Goal: Communication & Community: Answer question/provide support

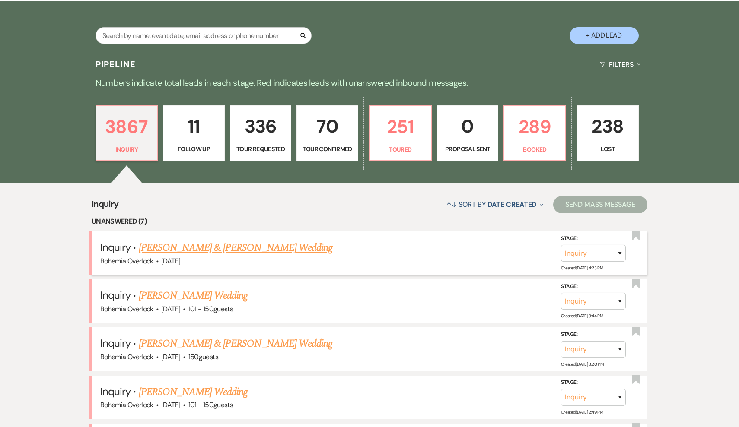
click at [286, 250] on link "[PERSON_NAME] & [PERSON_NAME] Wedding" at bounding box center [236, 248] width 194 height 16
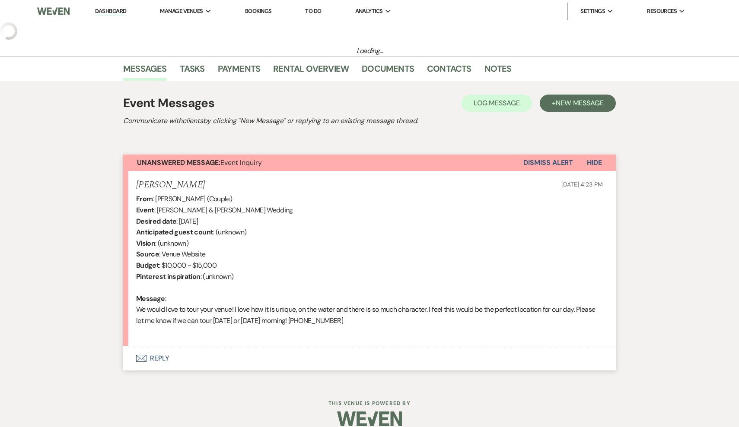
select select "5"
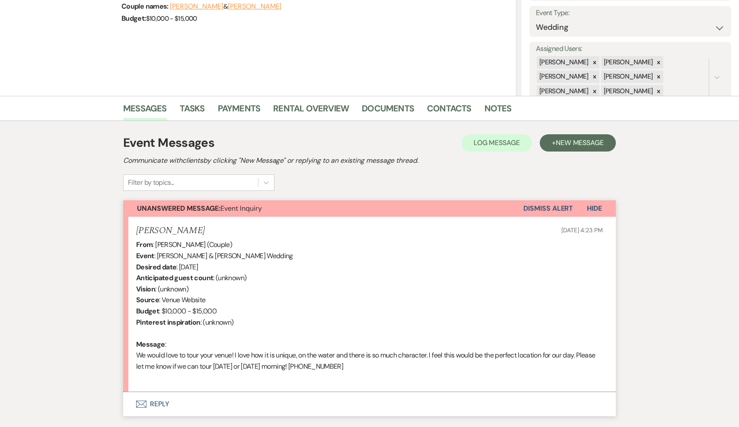
scroll to position [121, 0]
click at [546, 207] on button "Dismiss Alert" at bounding box center [548, 208] width 50 height 16
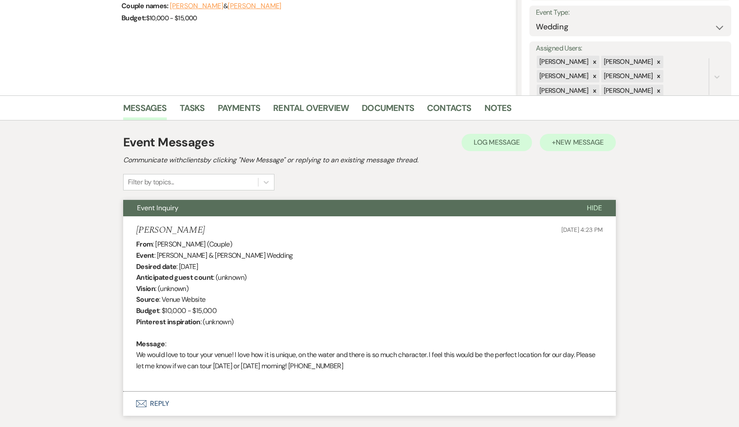
click at [570, 147] on button "+ New Message" at bounding box center [577, 142] width 76 height 17
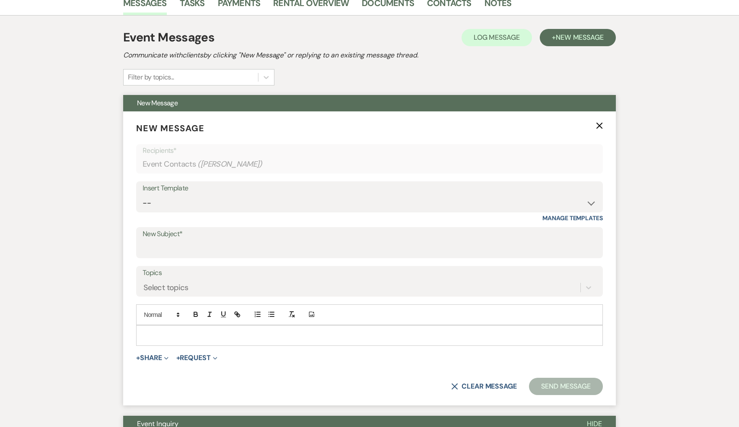
scroll to position [227, 0]
click at [263, 231] on label "New Subject*" at bounding box center [370, 234] width 454 height 13
click at [263, 240] on input "New Subject*" at bounding box center [370, 248] width 454 height 17
click at [247, 188] on div "Insert Template" at bounding box center [370, 188] width 454 height 13
click at [253, 192] on div "Insert Template" at bounding box center [370, 188] width 454 height 13
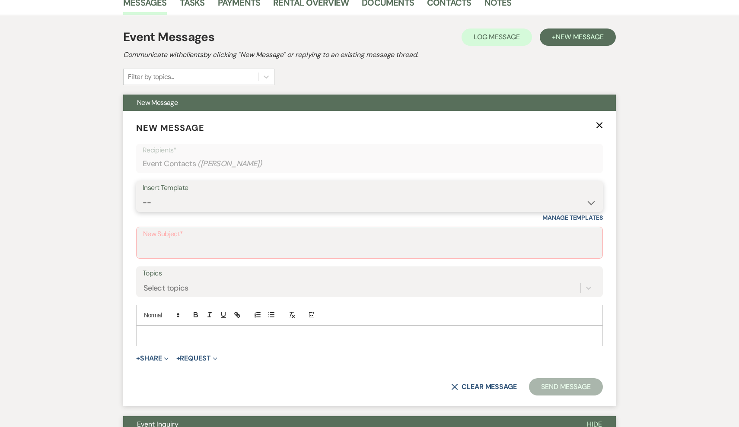
select select "4273"
type input "Bohemia Overlook Hospitality Inquiry Information"
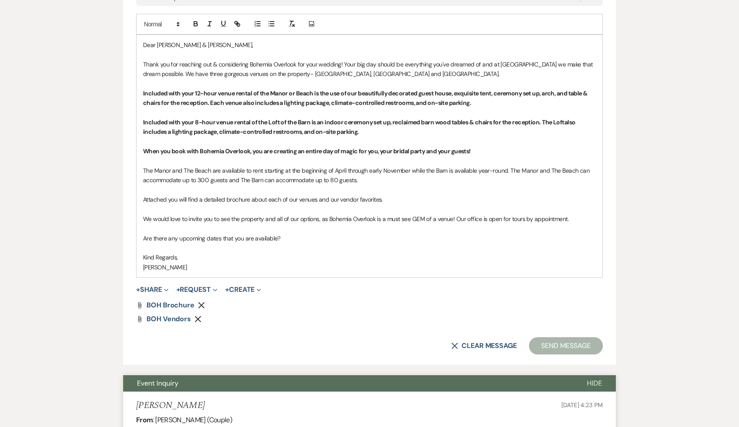
scroll to position [518, 0]
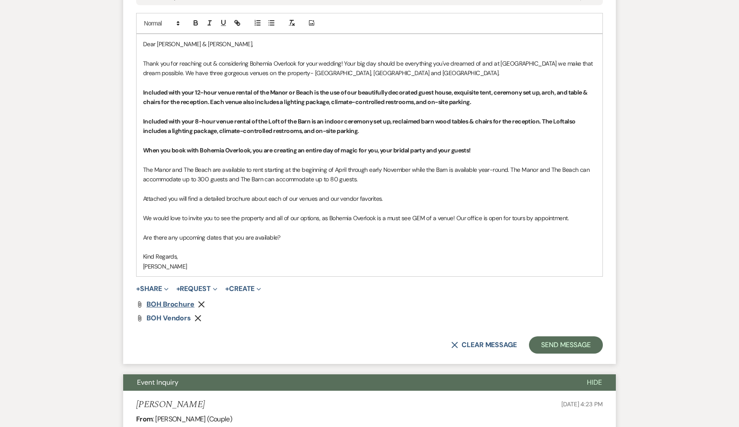
click at [173, 300] on span "BOH Brochure" at bounding box center [170, 304] width 48 height 9
click at [200, 301] on icon "Remove" at bounding box center [201, 304] width 7 height 7
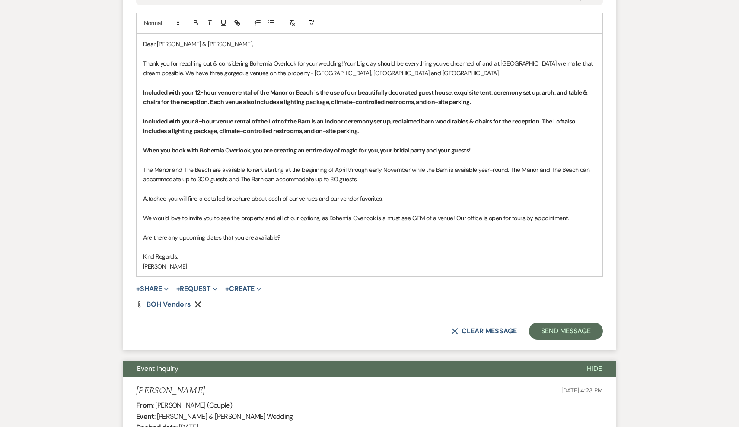
click at [197, 301] on use "button" at bounding box center [198, 304] width 6 height 6
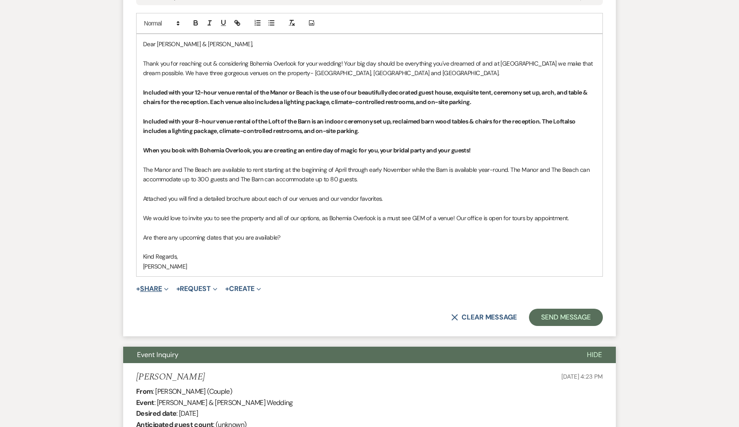
click at [153, 286] on button "+ Share Expand" at bounding box center [152, 289] width 32 height 7
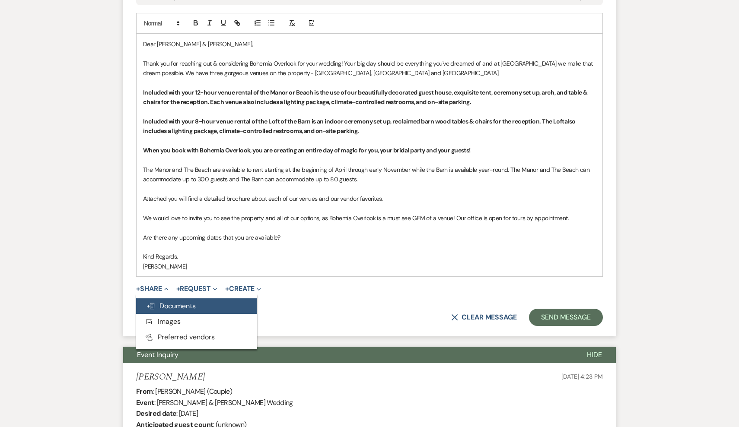
click at [171, 301] on span "Doc Upload Documents" at bounding box center [170, 305] width 49 height 9
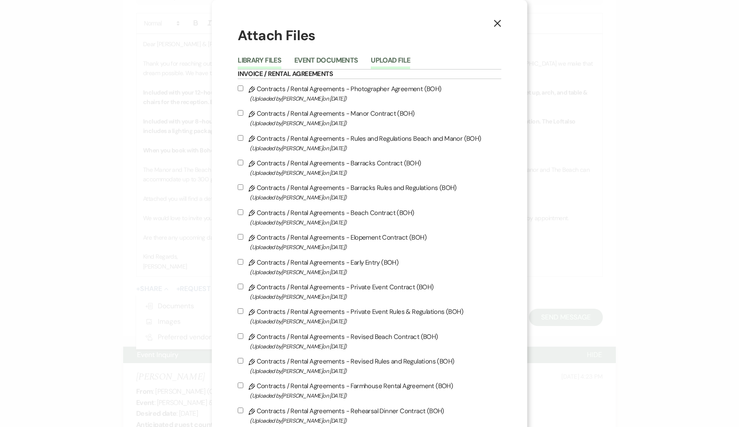
click at [396, 61] on button "Upload File" at bounding box center [390, 63] width 39 height 12
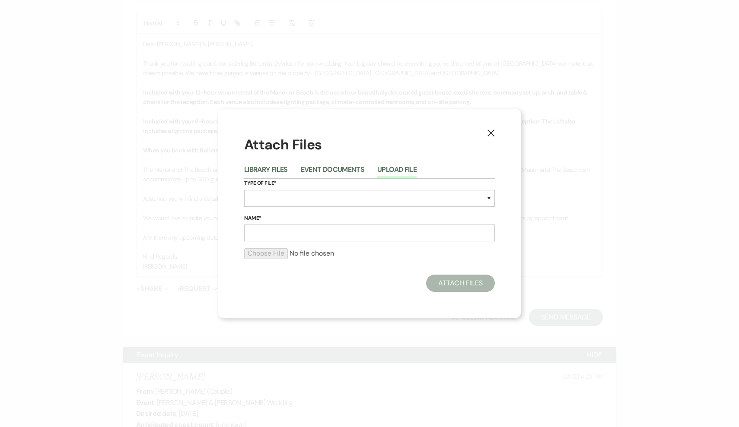
click at [321, 207] on div "Type of File* Special Event Insurance Vendor Certificate of Insurance Contracts…" at bounding box center [369, 196] width 251 height 35
select select "0"
click at [293, 237] on input "Name*" at bounding box center [369, 233] width 251 height 17
click at [270, 254] on input "file" at bounding box center [369, 253] width 251 height 10
drag, startPoint x: 286, startPoint y: 234, endPoint x: 231, endPoint y: 231, distance: 55.4
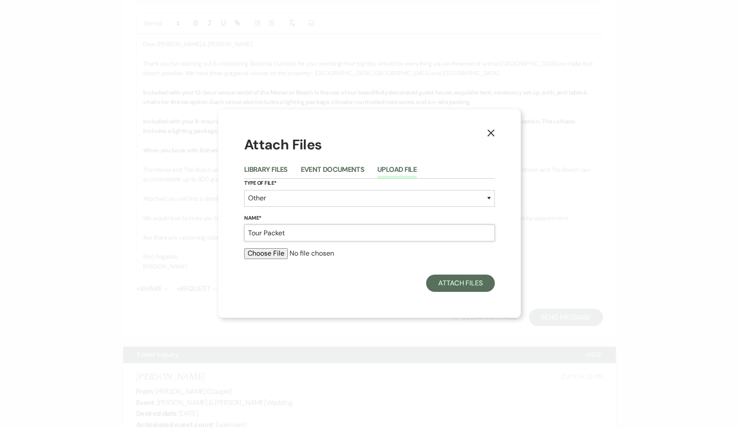
click at [231, 231] on div "X Attach Files Library Files Event Documents Upload File Type of File* Special …" at bounding box center [369, 213] width 302 height 208
type input "Vendor Packet"
click at [257, 252] on input "file" at bounding box center [369, 253] width 251 height 10
type input "C:\fakepath\Bohemia Overlook Vendor List 2026.-3.pdf"
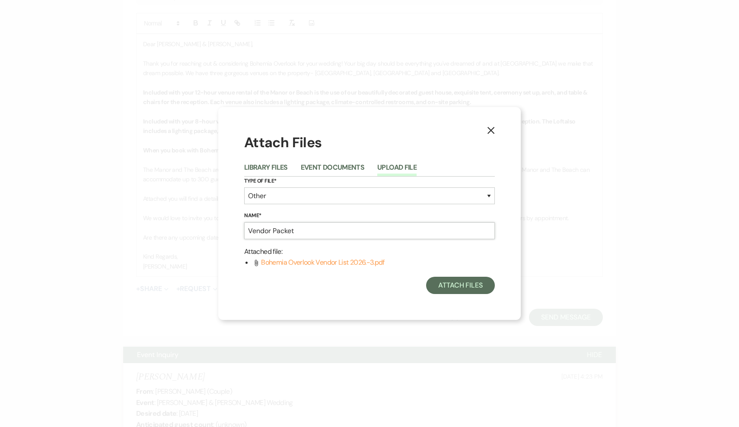
drag, startPoint x: 296, startPoint y: 229, endPoint x: 273, endPoint y: 226, distance: 23.9
click at [273, 226] on input "Vendor Packet" at bounding box center [369, 230] width 251 height 17
type input "Vendor List"
click at [470, 289] on button "Attach Files" at bounding box center [460, 285] width 69 height 17
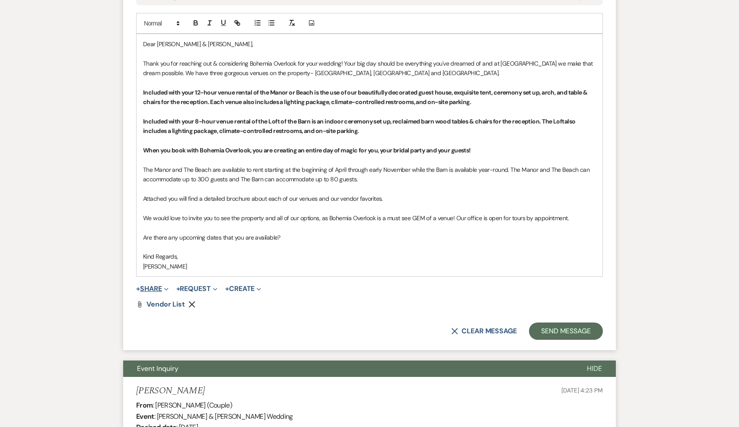
click at [156, 286] on button "+ Share Expand" at bounding box center [152, 289] width 32 height 7
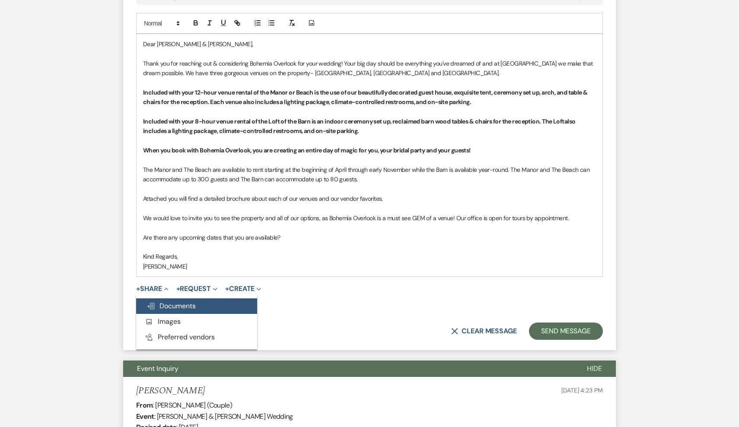
click at [160, 302] on span "Doc Upload Documents" at bounding box center [170, 305] width 49 height 9
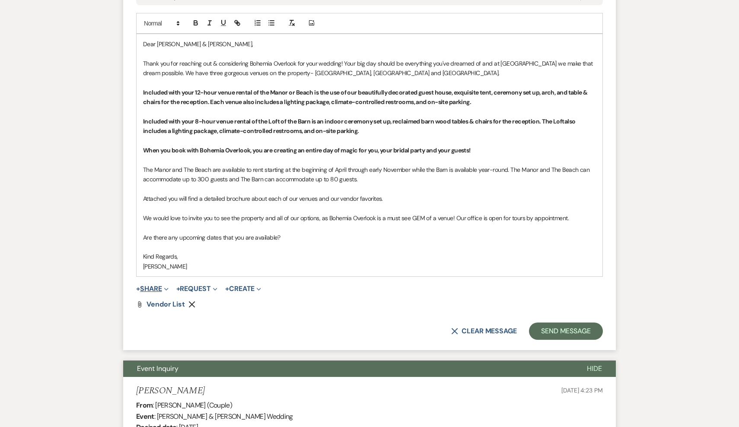
click at [155, 286] on button "+ Share Expand" at bounding box center [152, 289] width 32 height 7
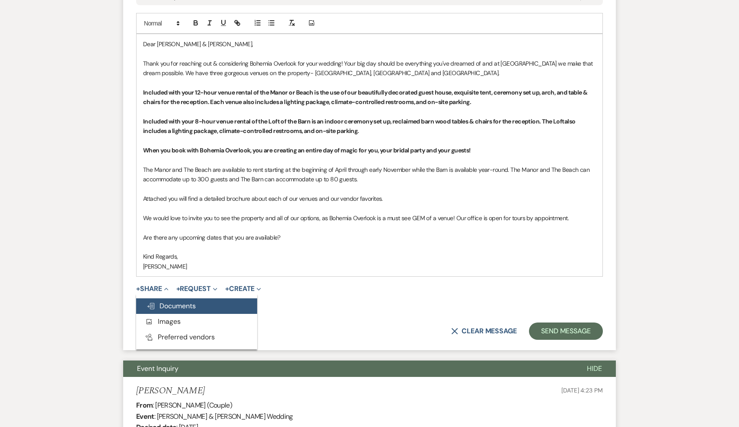
click at [157, 301] on span "Doc Upload Documents" at bounding box center [170, 305] width 49 height 9
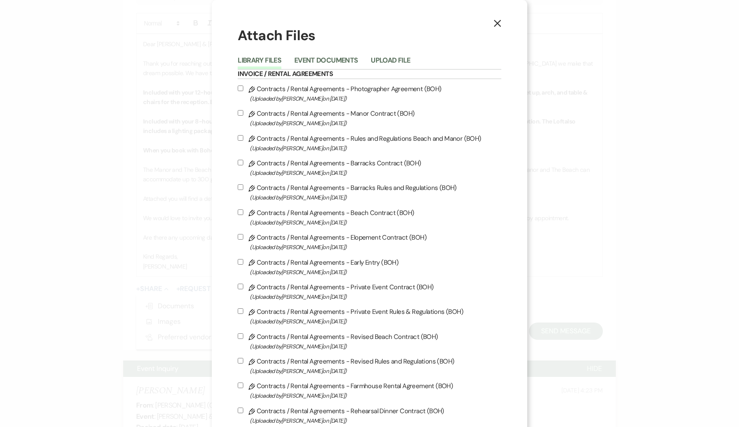
click at [400, 55] on li "Upload File" at bounding box center [397, 62] width 52 height 14
click at [399, 62] on button "Upload File" at bounding box center [390, 63] width 39 height 12
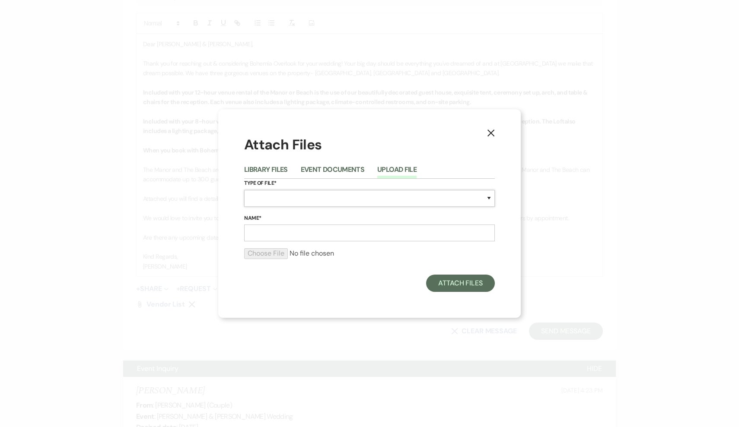
select select "0"
click at [296, 229] on input "Name*" at bounding box center [369, 233] width 251 height 17
type input "T"
type input "Venue Information"
click at [276, 254] on input "file" at bounding box center [369, 253] width 251 height 10
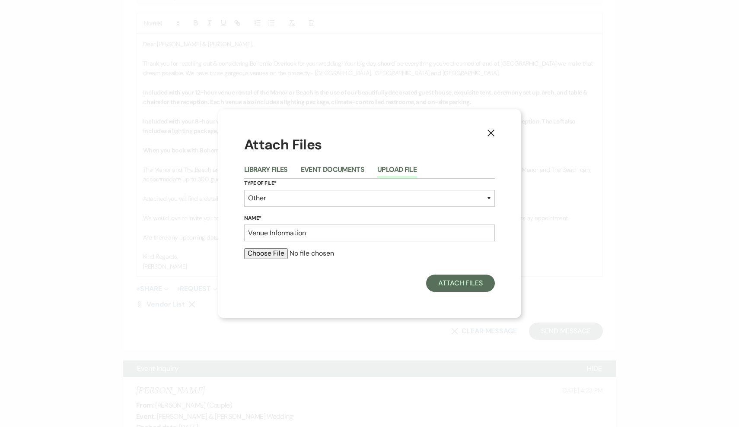
type input "C:\fakepath\2026 Bohemia Overlook Tour Packet-3.pdf"
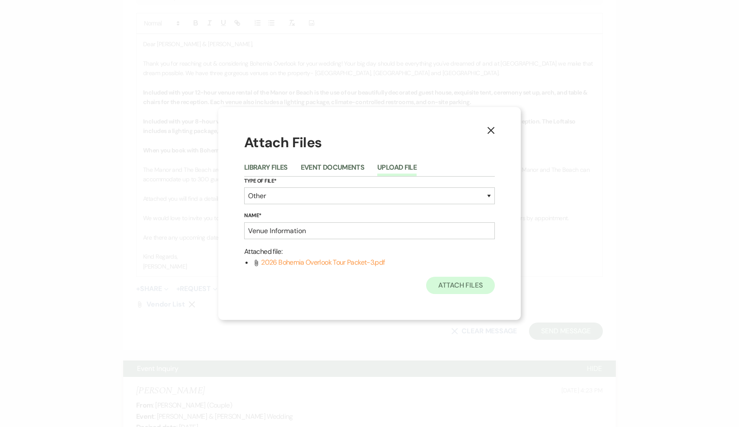
click at [450, 289] on button "Attach Files" at bounding box center [460, 285] width 69 height 17
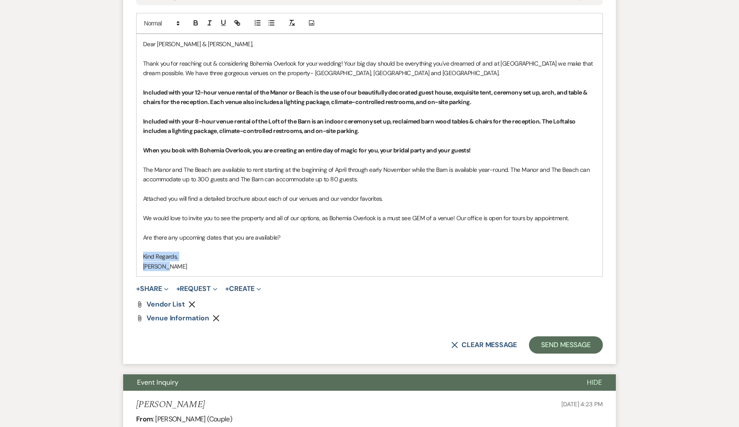
drag, startPoint x: 180, startPoint y: 264, endPoint x: 138, endPoint y: 253, distance: 43.4
click at [138, 253] on div "Dear [PERSON_NAME] & [PERSON_NAME], Thank you for reaching out & considering Bo…" at bounding box center [369, 155] width 466 height 242
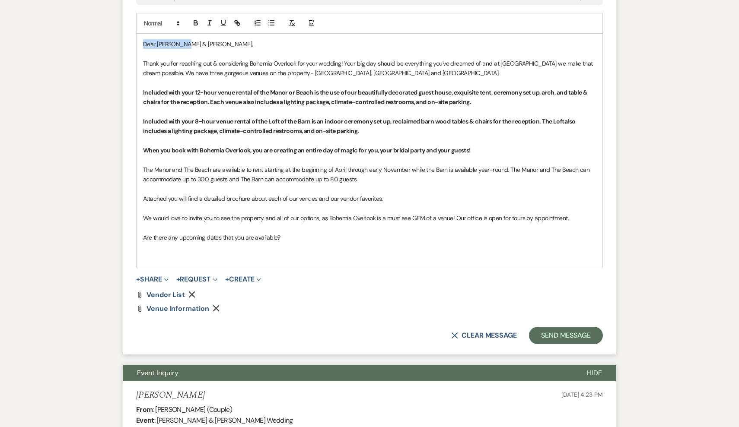
drag, startPoint x: 184, startPoint y: 41, endPoint x: 143, endPoint y: 39, distance: 41.1
click at [143, 39] on p "Dear [PERSON_NAME] & [PERSON_NAME]," at bounding box center [369, 44] width 453 height 10
click at [152, 41] on p "Dear [PERSON_NAME] & [PERSON_NAME]," at bounding box center [369, 44] width 453 height 10
drag, startPoint x: 156, startPoint y: 40, endPoint x: 120, endPoint y: 40, distance: 36.3
click at [120, 40] on div "Messages Tasks Payments Rental Overview Documents Contacts Notes Event Messages…" at bounding box center [369, 146] width 739 height 895
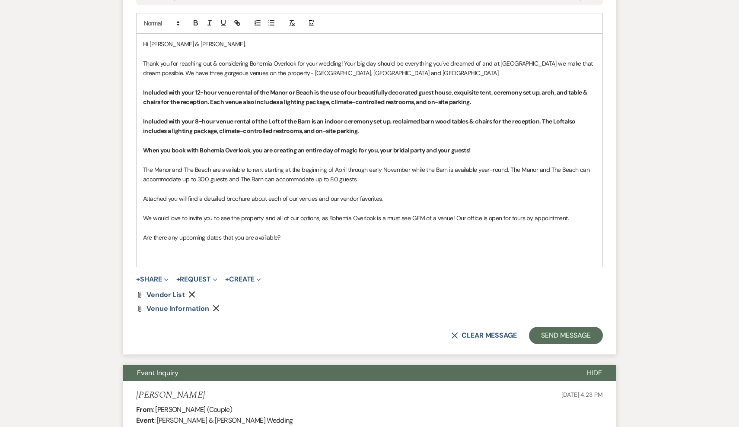
click at [301, 78] on p at bounding box center [369, 83] width 453 height 10
drag, startPoint x: 363, startPoint y: 131, endPoint x: 137, endPoint y: 92, distance: 228.9
click at [137, 92] on div "Hi [PERSON_NAME] & [PERSON_NAME], Thank you for reaching out & considering Bohe…" at bounding box center [369, 150] width 466 height 233
click at [393, 136] on p at bounding box center [369, 141] width 453 height 10
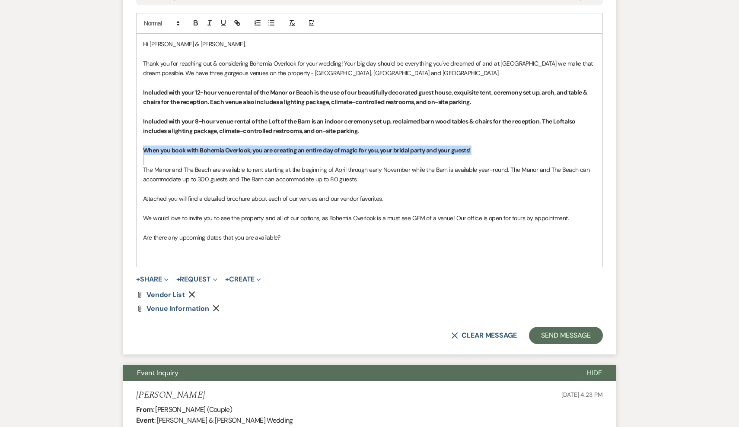
drag, startPoint x: 147, startPoint y: 155, endPoint x: 141, endPoint y: 144, distance: 12.6
click at [141, 144] on div "Hi [PERSON_NAME] & [PERSON_NAME], Thank you for reaching out & considering Bohe…" at bounding box center [369, 150] width 466 height 233
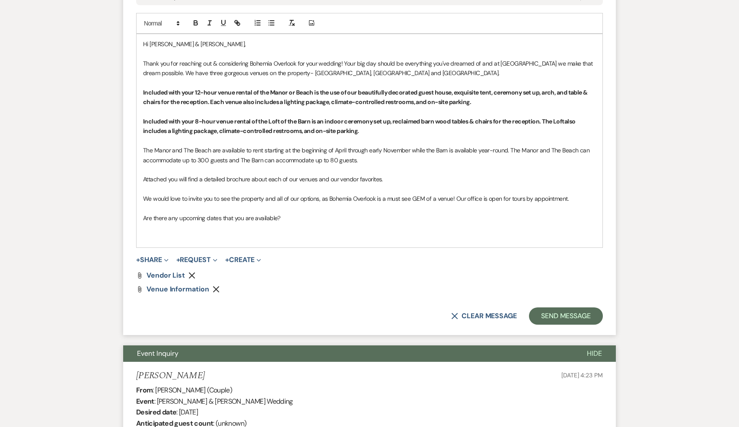
click at [205, 156] on p "The Manor and The Beach are available to rent starting at the beginning of Apri…" at bounding box center [369, 155] width 453 height 19
click at [330, 154] on p "The Manor and The Beach are available to rent starting at the beginning of Apri…" at bounding box center [369, 155] width 453 height 19
click at [335, 156] on p "The Manor and The Beach are available to rent starting at the beginning of Apri…" at bounding box center [369, 155] width 453 height 19
click at [400, 195] on p "We would love to invite you to see the property and all of our options, as Bohe…" at bounding box center [369, 199] width 453 height 10
click at [246, 226] on p at bounding box center [369, 228] width 453 height 10
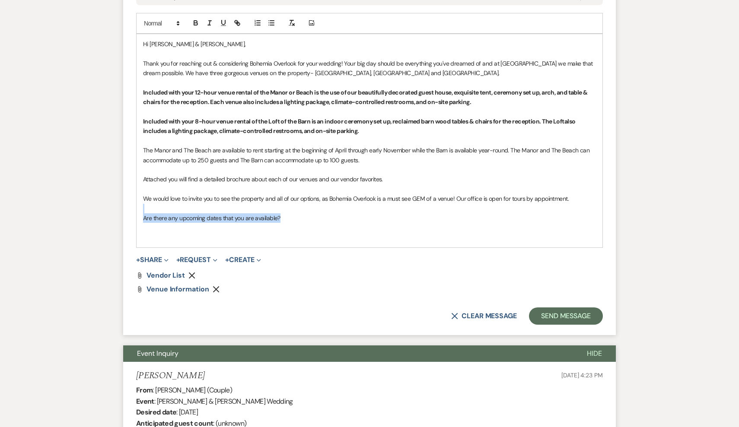
drag, startPoint x: 286, startPoint y: 213, endPoint x: 168, endPoint y: 201, distance: 119.0
click at [168, 201] on div "Hi [PERSON_NAME] & [PERSON_NAME], Thank you for reaching out & considering Bohe…" at bounding box center [369, 140] width 466 height 213
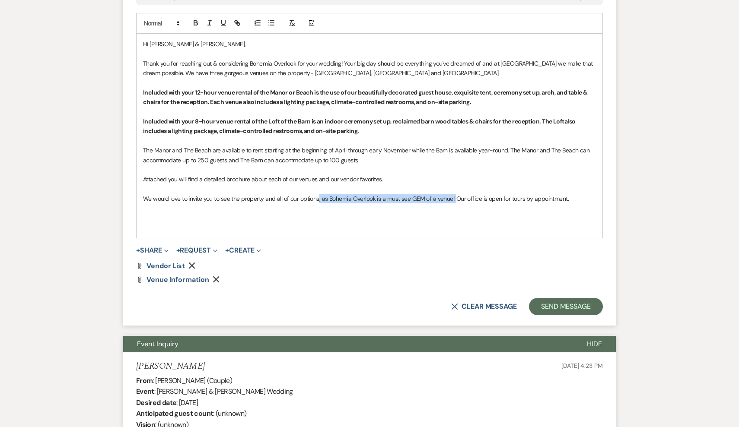
drag, startPoint x: 457, startPoint y: 195, endPoint x: 318, endPoint y: 193, distance: 138.2
click at [318, 194] on p "We would love to invite you to see the property and all of our options, as Bohe…" at bounding box center [369, 199] width 453 height 10
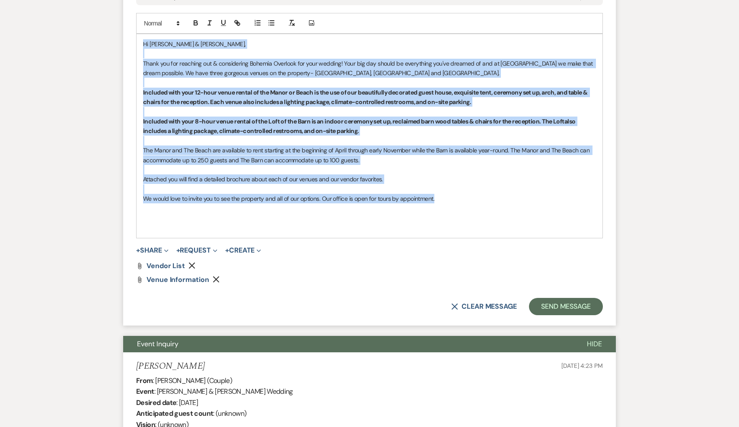
drag, startPoint x: 446, startPoint y: 195, endPoint x: 374, endPoint y: 25, distance: 184.6
click at [374, 25] on div "Add Photo Hi [PERSON_NAME] & [PERSON_NAME], Thank you for reaching out & consid…" at bounding box center [369, 125] width 466 height 225
copy div "Hi [PERSON_NAME] & [PERSON_NAME], Thank you for reaching out & considering Bohe…"
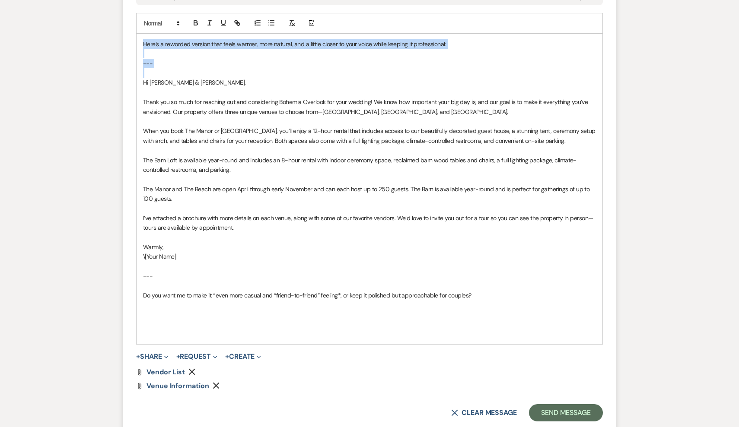
drag, startPoint x: 143, startPoint y: 78, endPoint x: 141, endPoint y: 28, distance: 50.6
click at [141, 28] on div "Add Photo Here’s a reworded version that feels warmer, more natural, and a litt…" at bounding box center [369, 179] width 466 height 332
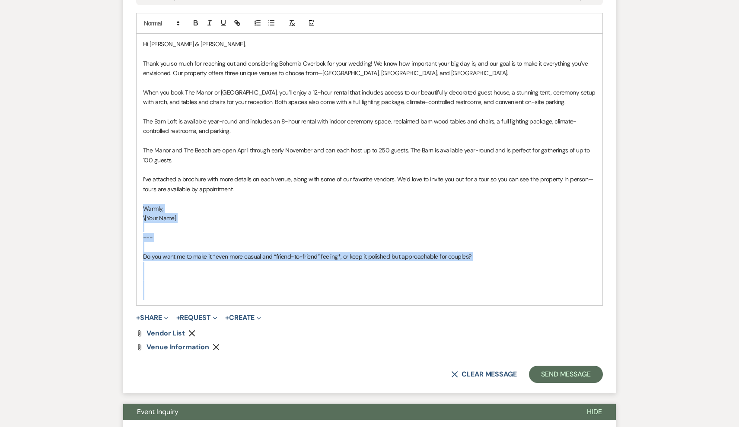
drag, startPoint x: 339, startPoint y: 287, endPoint x: 135, endPoint y: 207, distance: 219.1
click at [135, 207] on form "New Message X Draft saved! Recipients* Event Contacts ( Zoey Masters ) Insert T…" at bounding box center [369, 107] width 492 height 574
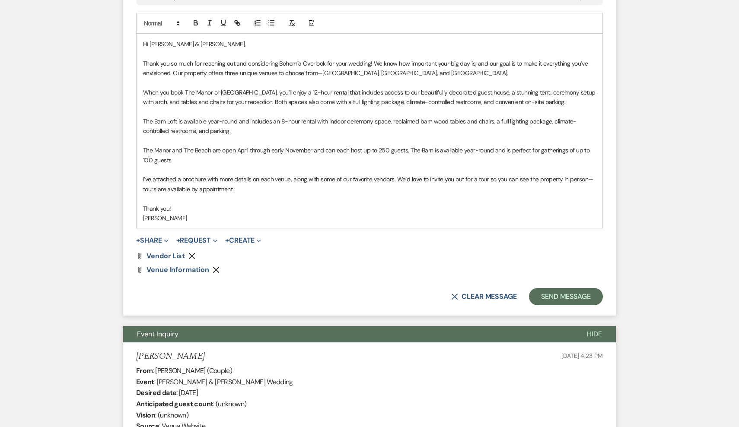
click at [283, 119] on p "The Barn Loft is available year-round and includes an 8-hour rental with indoor…" at bounding box center [369, 126] width 453 height 19
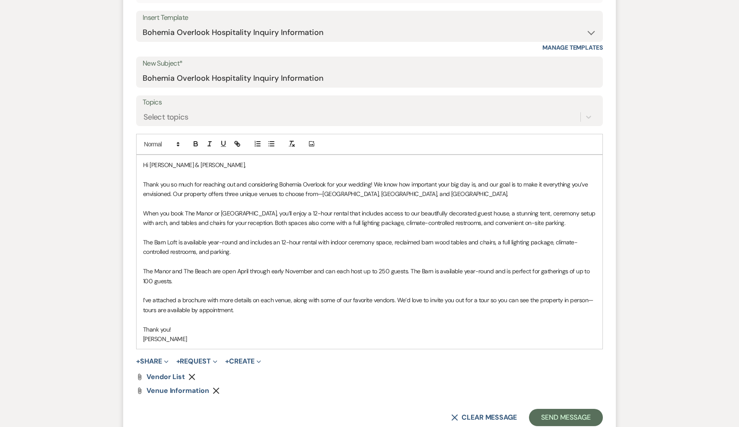
scroll to position [408, 0]
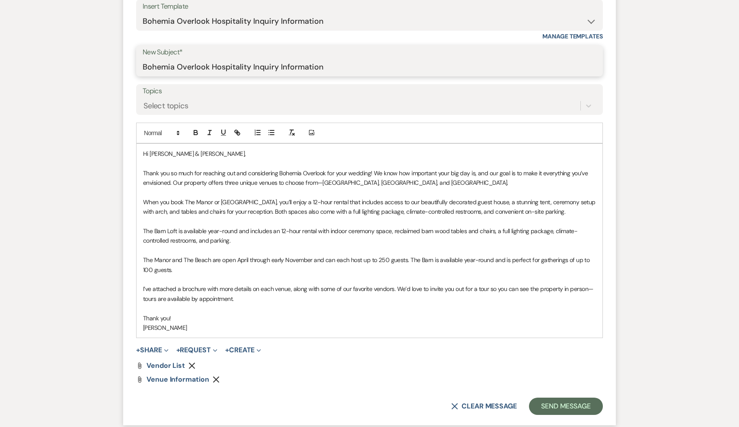
click at [298, 66] on input "Bohemia Overlook Hospitality Inquiry Information" at bounding box center [370, 67] width 454 height 17
drag, startPoint x: 248, startPoint y: 67, endPoint x: 214, endPoint y: 63, distance: 34.7
click at [214, 63] on input "Bohemia Overlook Hospitality Inquiry Information" at bounding box center [370, 67] width 454 height 17
drag, startPoint x: 307, startPoint y: 67, endPoint x: 238, endPoint y: 69, distance: 68.3
click at [238, 69] on input "Bohemia Overlook Inquiry Information" at bounding box center [370, 67] width 454 height 17
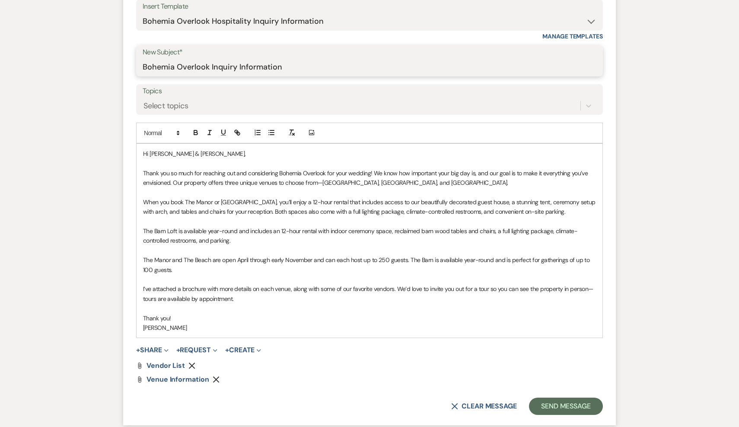
click at [330, 66] on input "Bohemia Overlook Inquiry Information" at bounding box center [370, 67] width 454 height 17
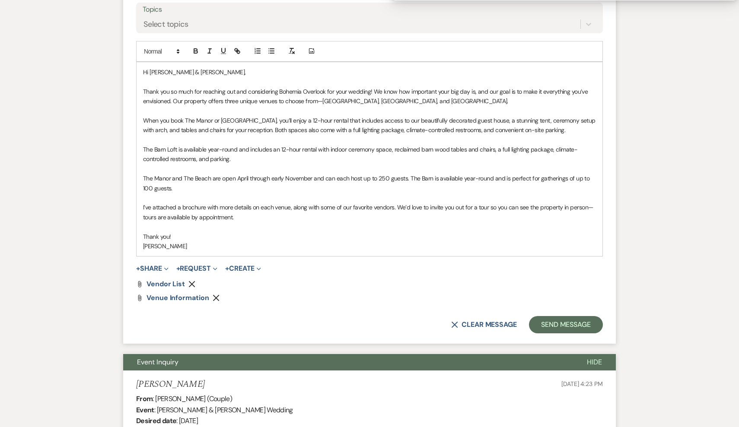
scroll to position [490, 0]
type input "Bohemia Overlook Inquiry Information"
click at [283, 155] on p "The Barn Loft is available year-round and includes an 12-hour rental with indoo…" at bounding box center [369, 153] width 453 height 19
click at [305, 210] on p "I’ve attached a brochure with more details on each venue, along with some of ou…" at bounding box center [369, 211] width 453 height 19
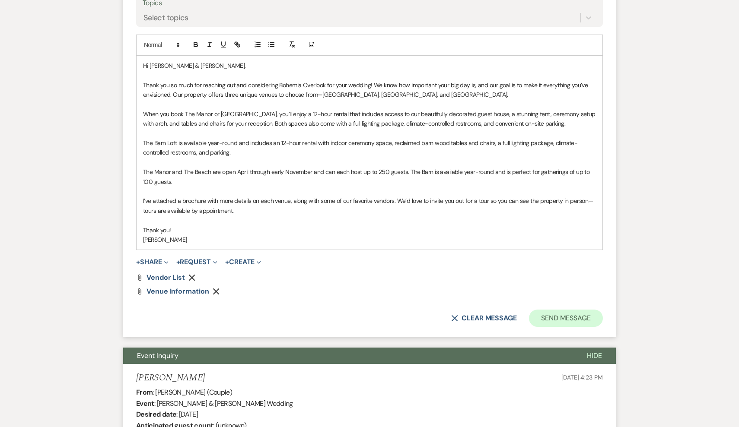
click at [552, 310] on button "Send Message" at bounding box center [566, 318] width 74 height 17
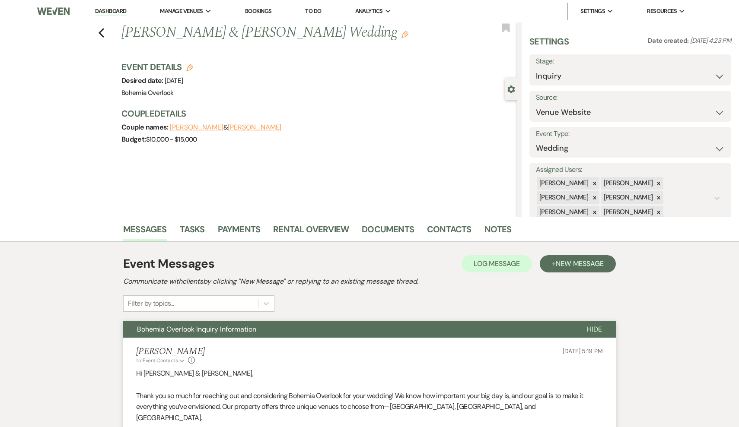
scroll to position [0, 0]
click at [102, 36] on icon "Previous" at bounding box center [101, 33] width 6 height 10
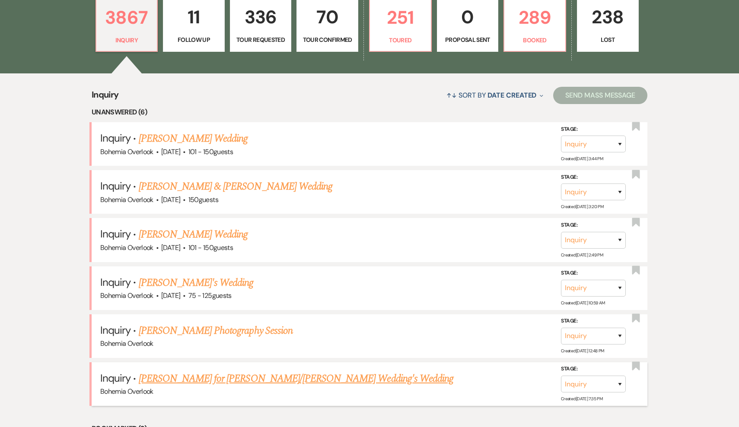
scroll to position [279, 0]
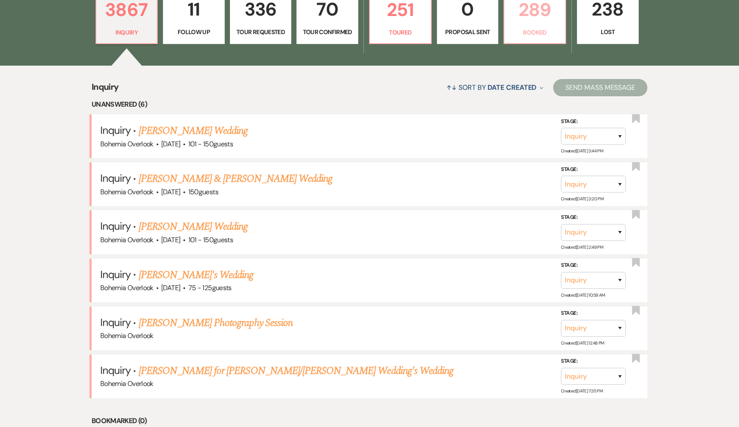
click at [544, 37] on p "Booked" at bounding box center [534, 33] width 51 height 10
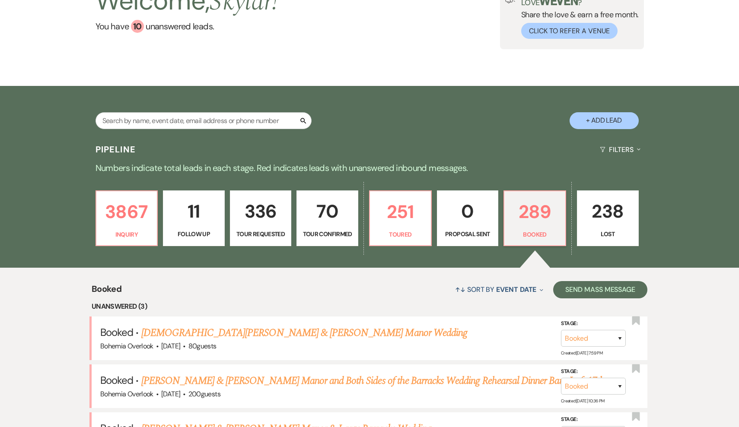
scroll to position [165, 0]
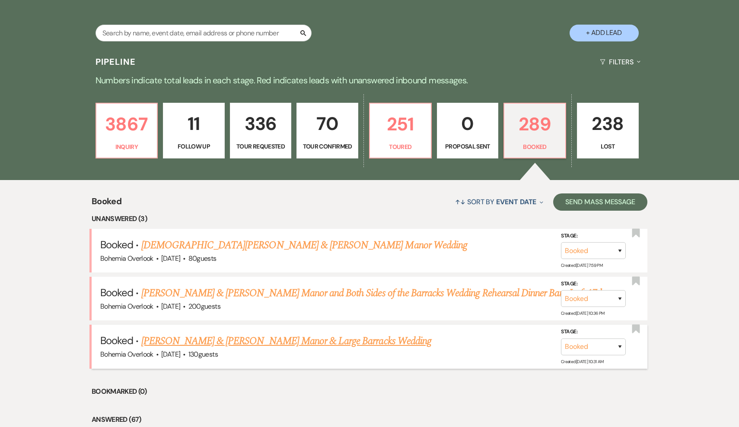
click at [283, 341] on link "[PERSON_NAME] & [PERSON_NAME] Manor & Large Barracks Wedding" at bounding box center [286, 341] width 290 height 16
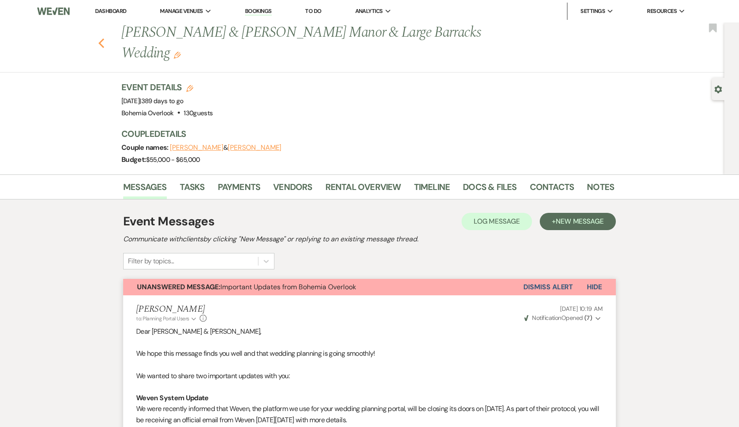
click at [100, 41] on icon "Previous" at bounding box center [101, 43] width 6 height 10
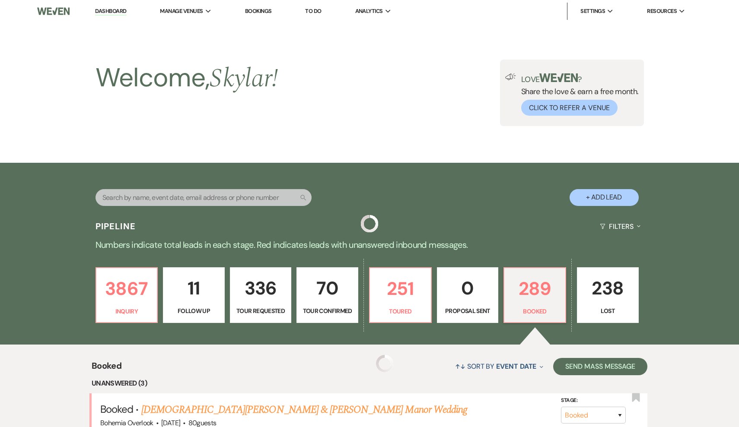
scroll to position [165, 0]
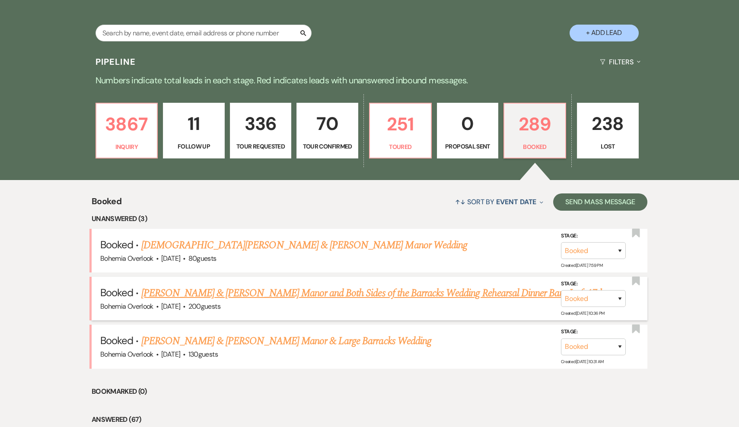
click at [242, 292] on link "[PERSON_NAME] & [PERSON_NAME] Manor and Both Sides of the Barracks Wedding Rehe…" at bounding box center [372, 294] width 463 height 16
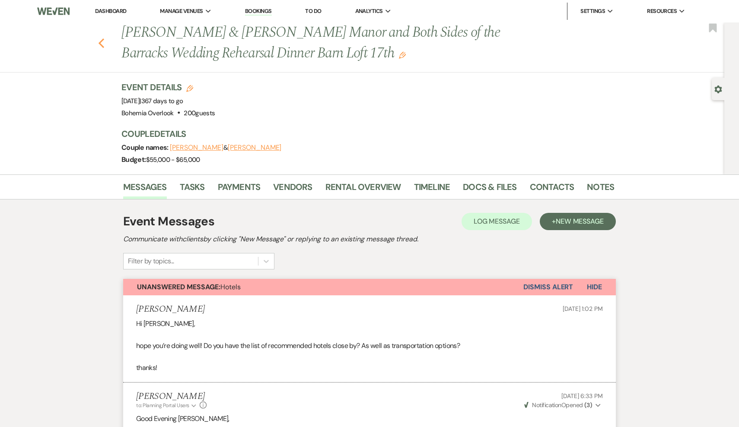
click at [102, 43] on icon "Previous" at bounding box center [101, 43] width 6 height 10
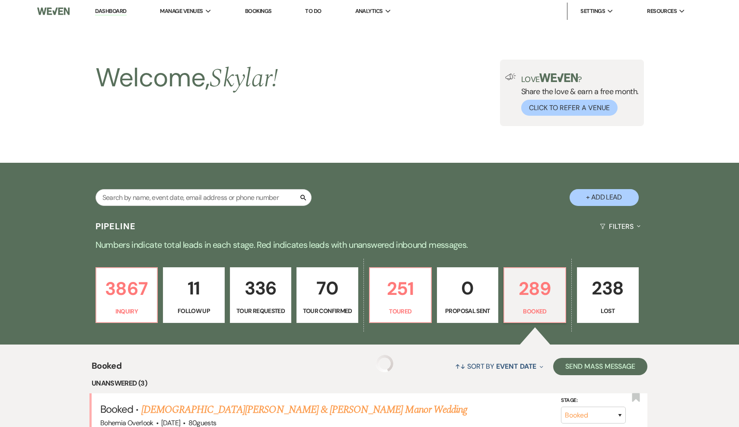
scroll to position [165, 0]
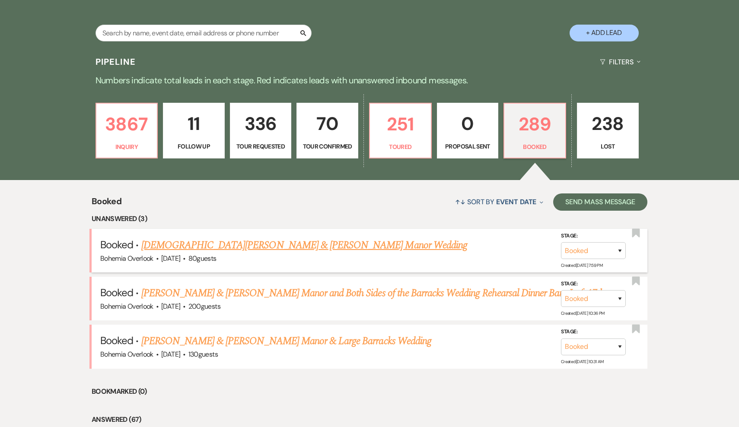
click at [232, 245] on link "[DEMOGRAPHIC_DATA][PERSON_NAME] & [PERSON_NAME] Manor Wedding" at bounding box center [304, 246] width 326 height 16
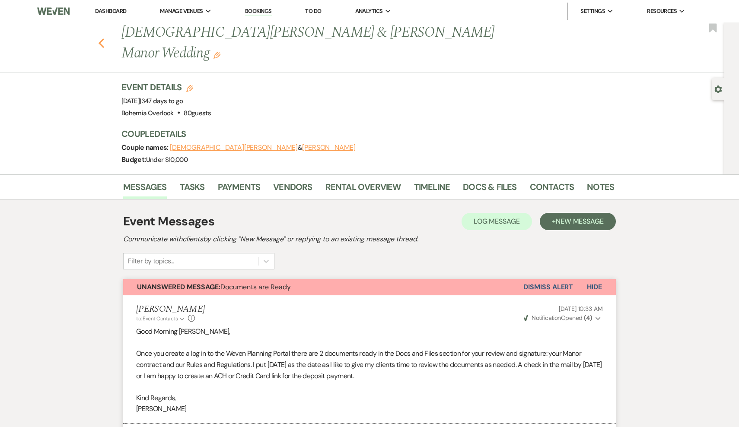
click at [100, 38] on use "button" at bounding box center [101, 43] width 6 height 10
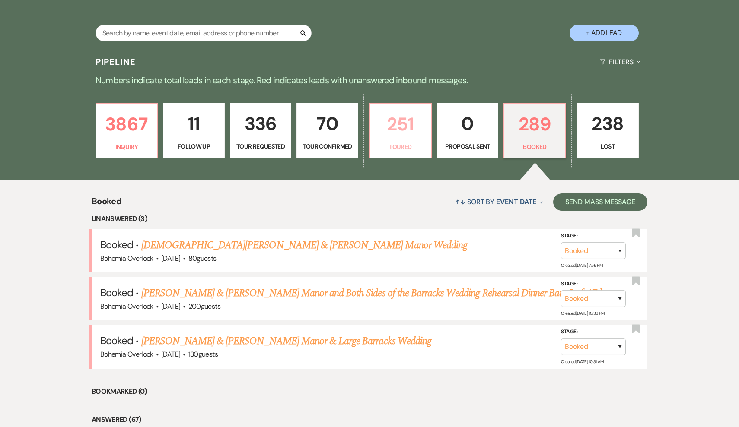
click at [412, 132] on p "251" at bounding box center [400, 124] width 51 height 29
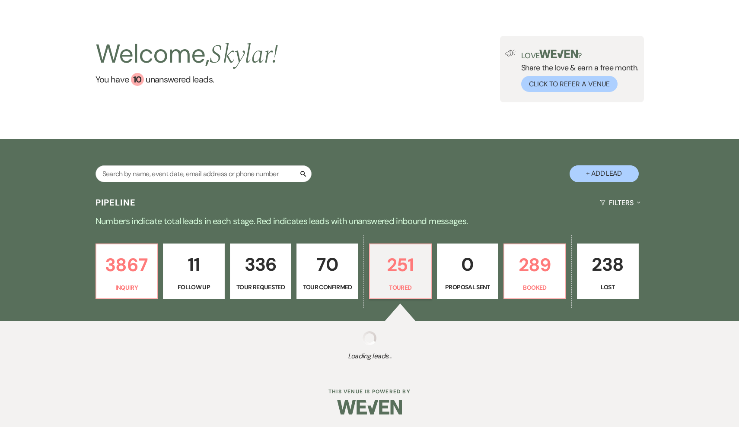
select select "5"
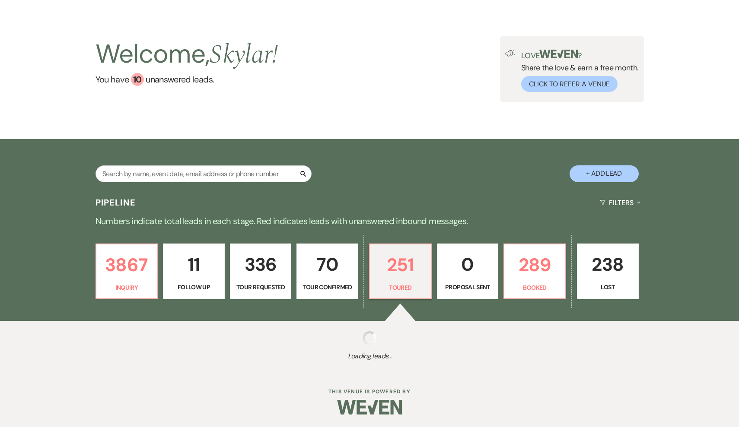
select select "5"
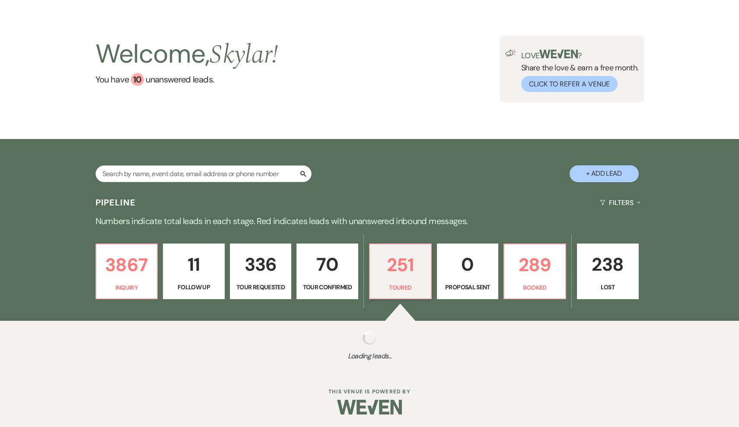
select select "5"
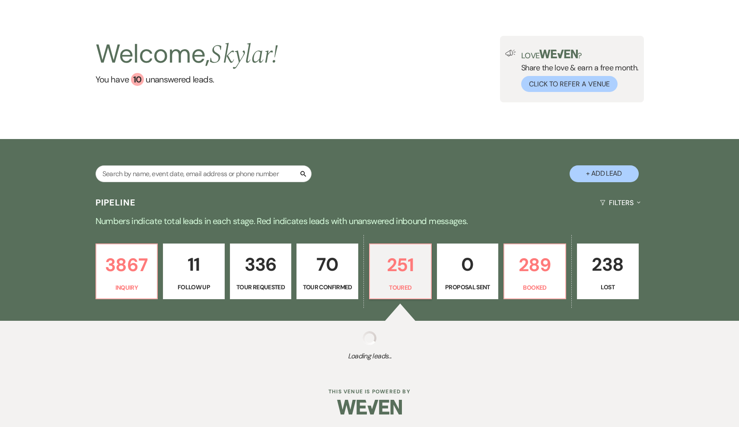
select select "5"
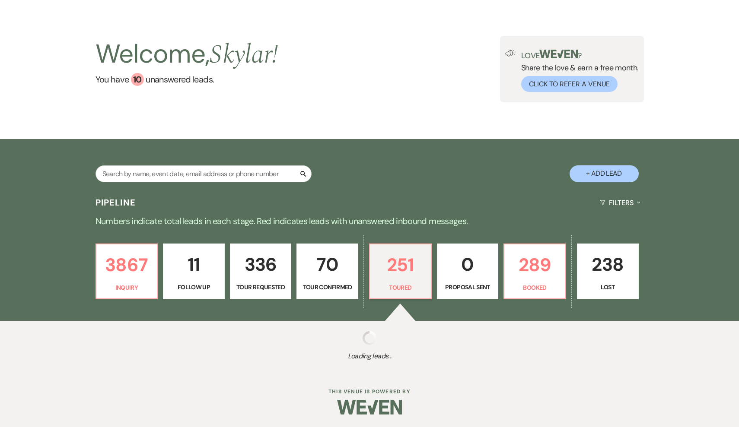
select select "5"
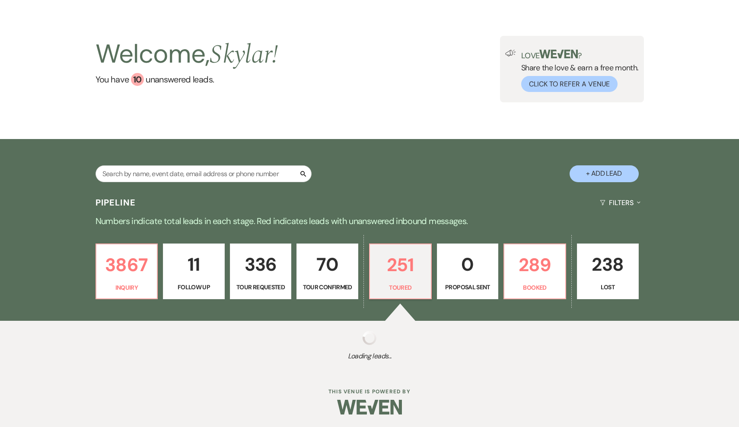
select select "5"
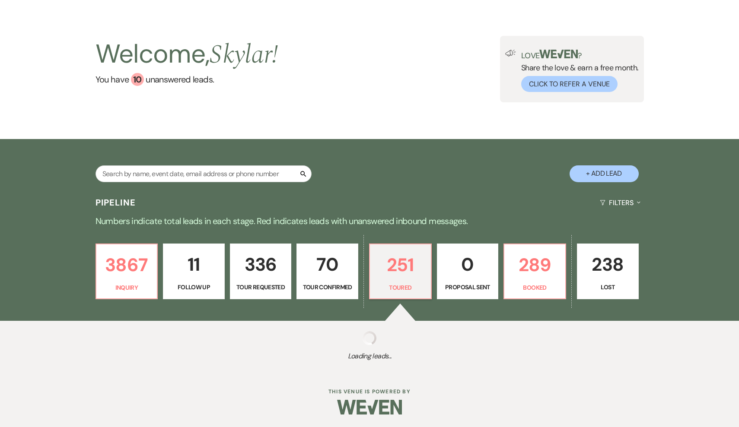
select select "5"
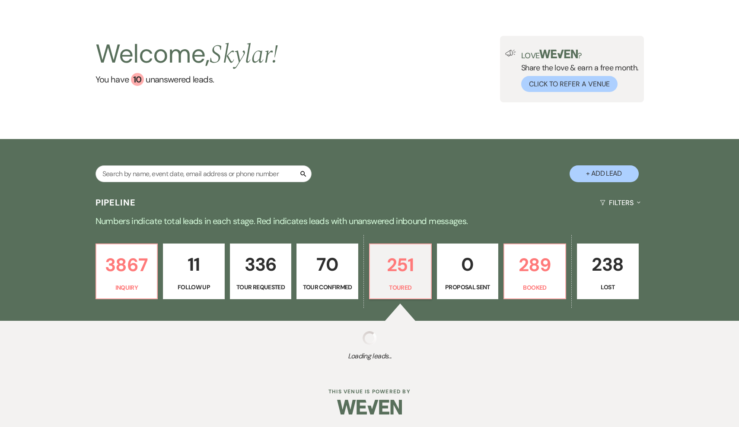
select select "5"
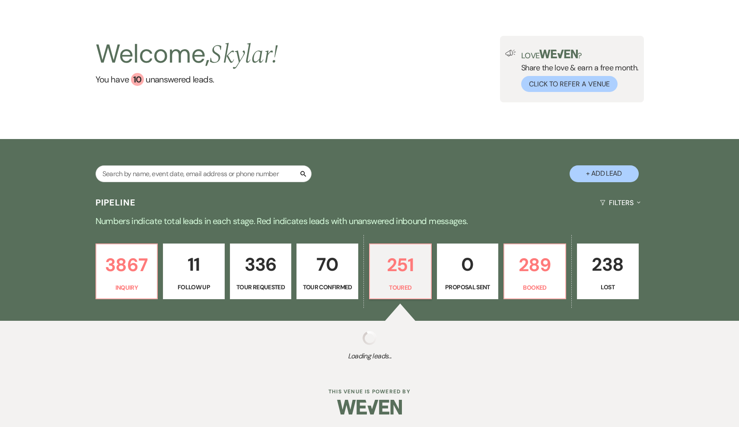
select select "5"
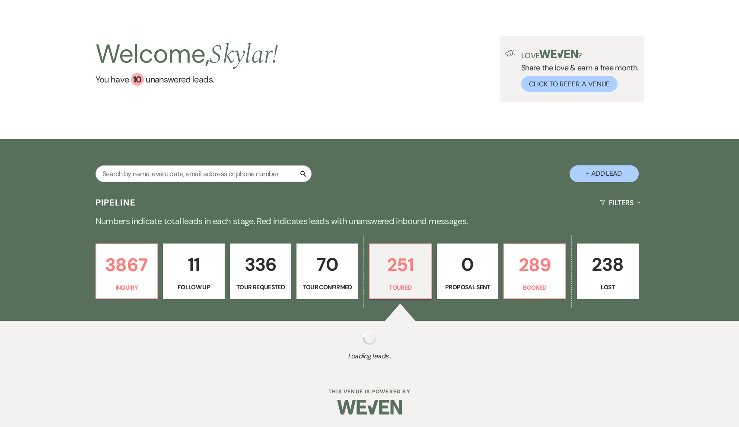
select select "5"
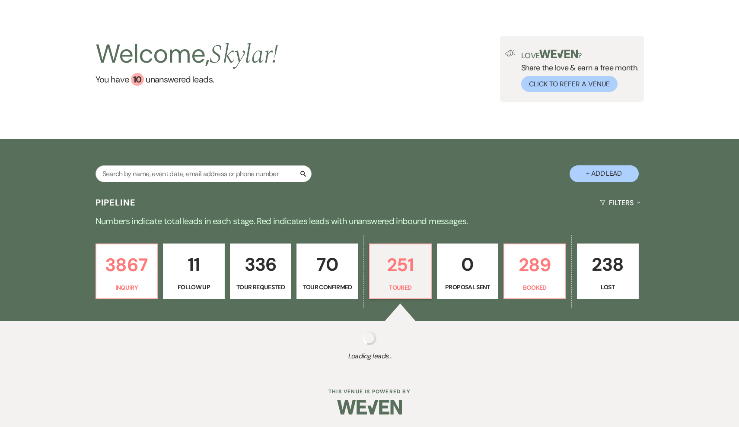
select select "5"
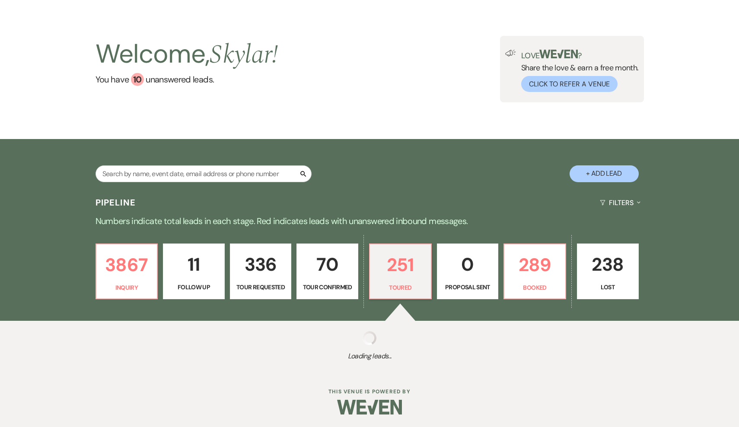
select select "5"
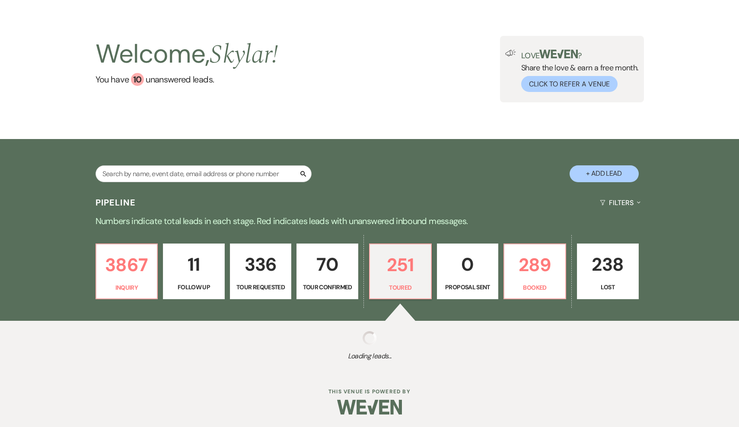
select select "5"
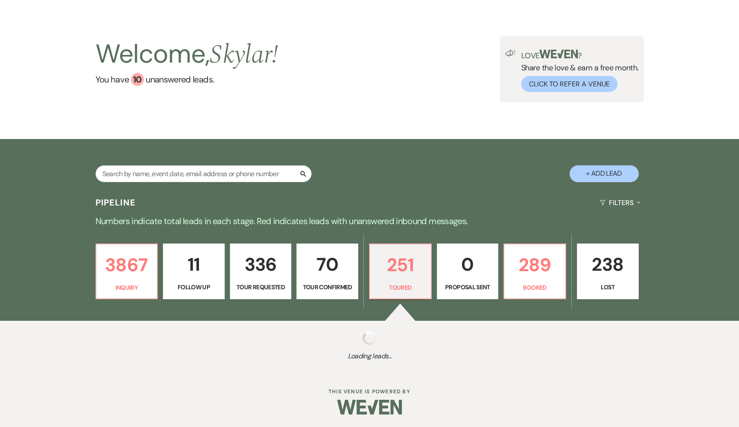
select select "5"
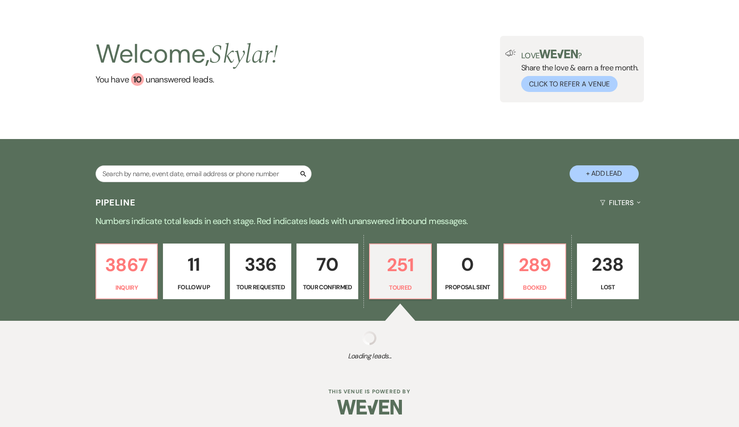
select select "5"
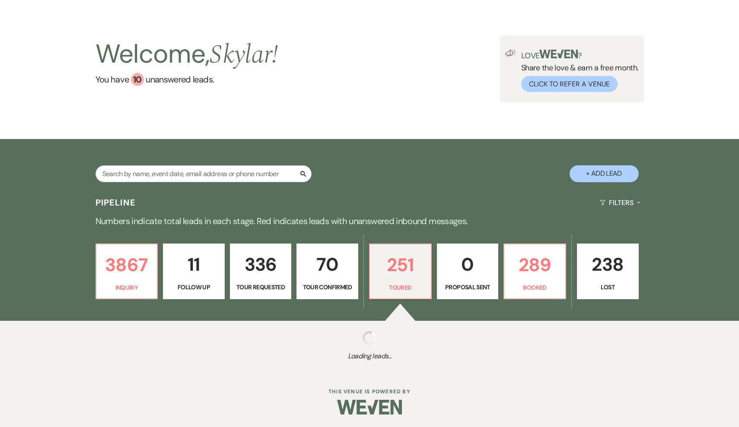
select select "5"
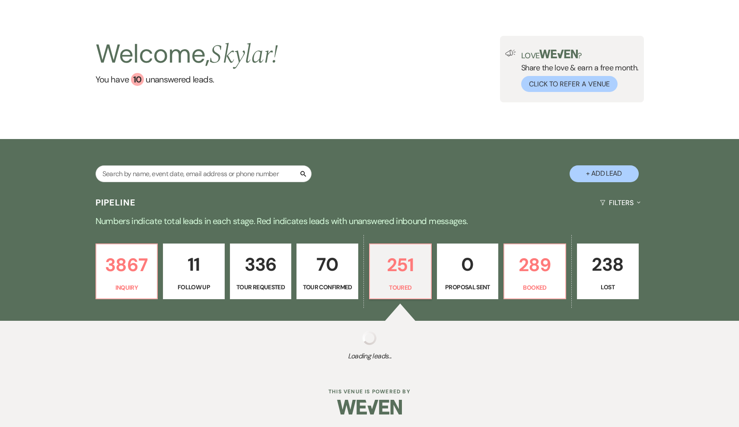
select select "5"
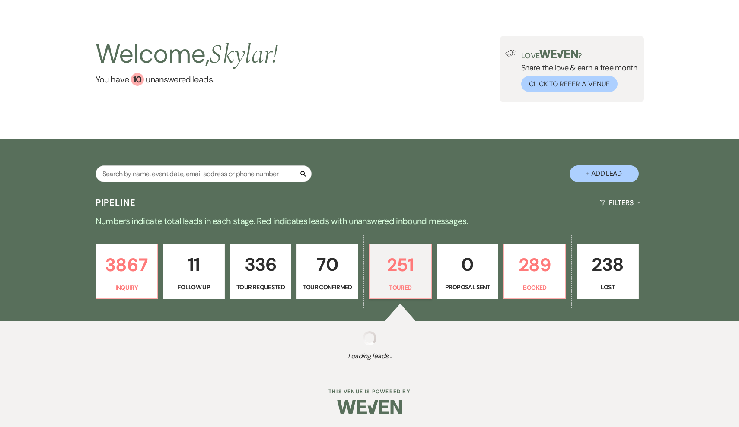
select select "5"
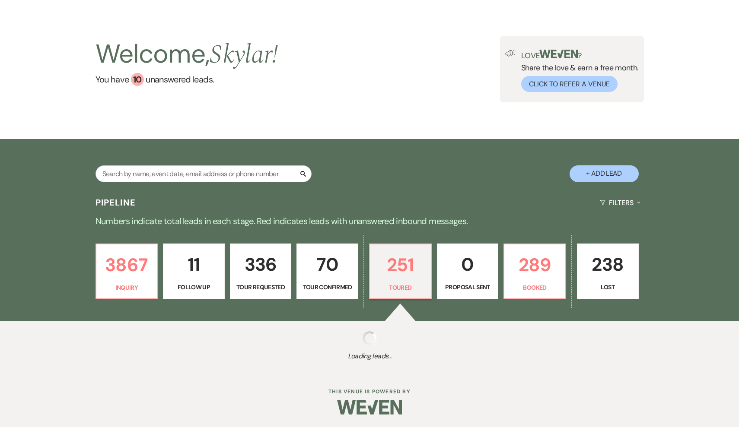
select select "5"
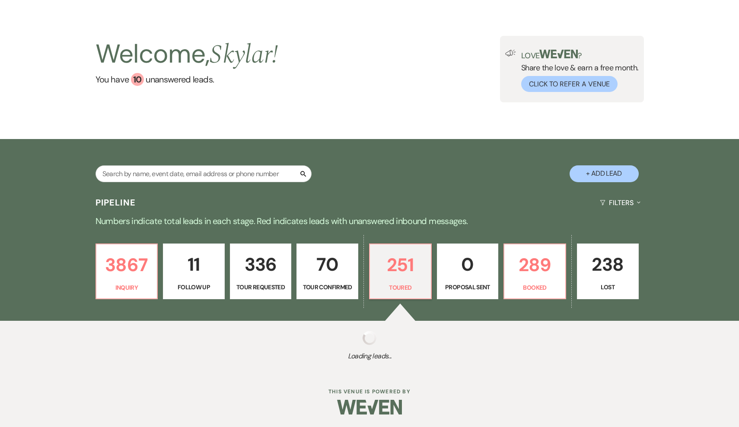
select select "5"
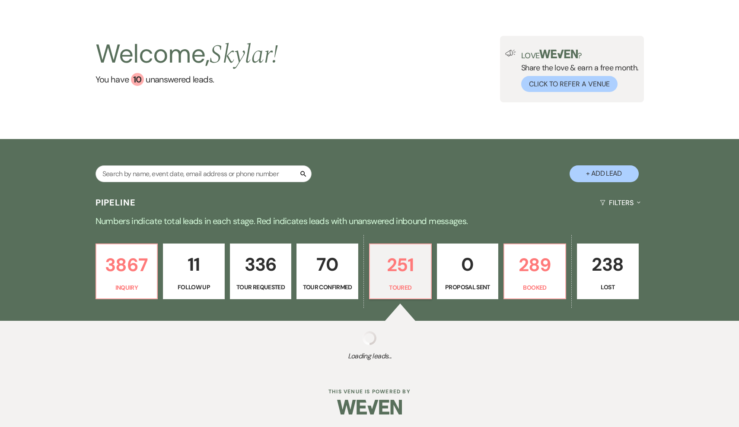
select select "5"
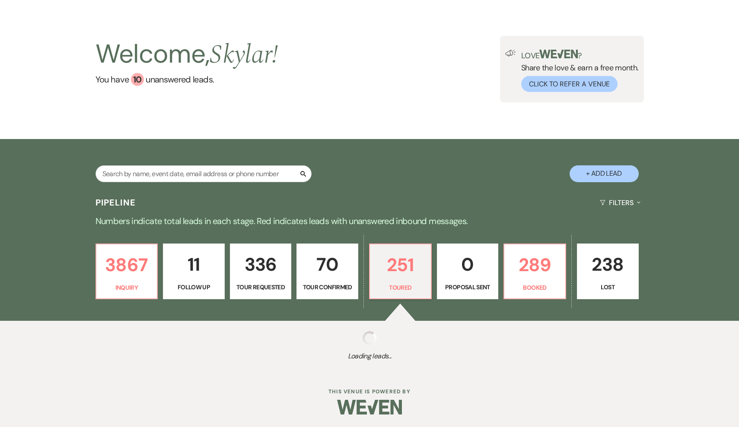
select select "5"
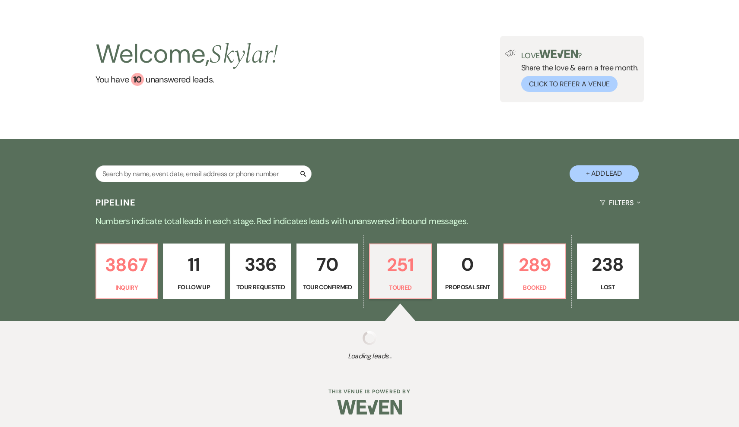
select select "5"
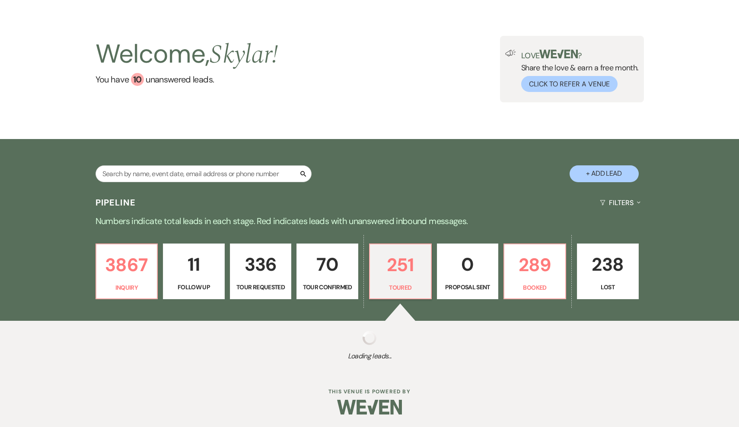
select select "5"
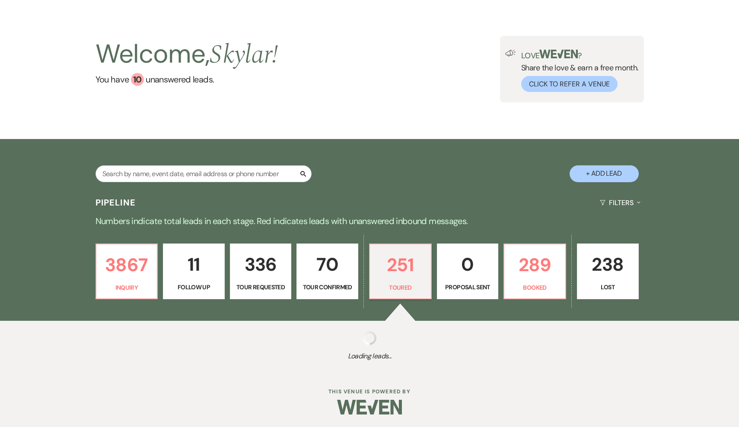
select select "5"
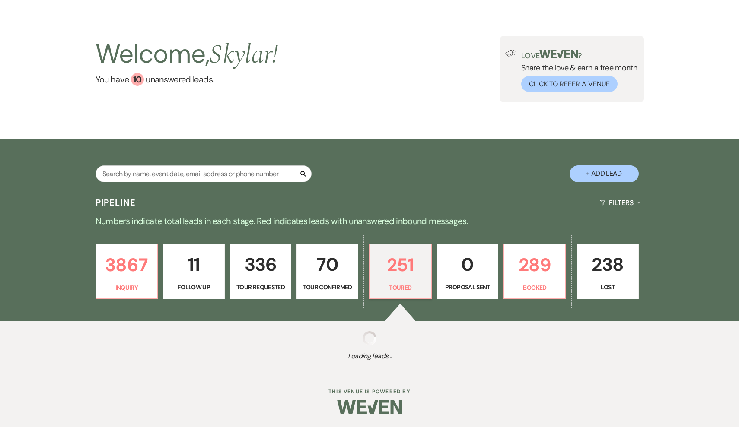
select select "5"
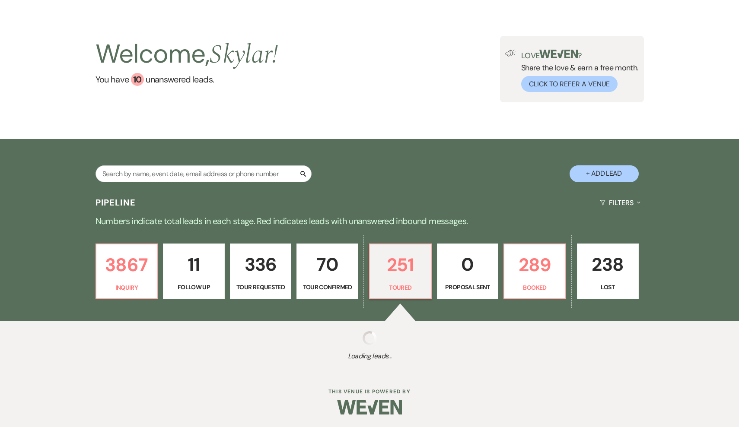
select select "5"
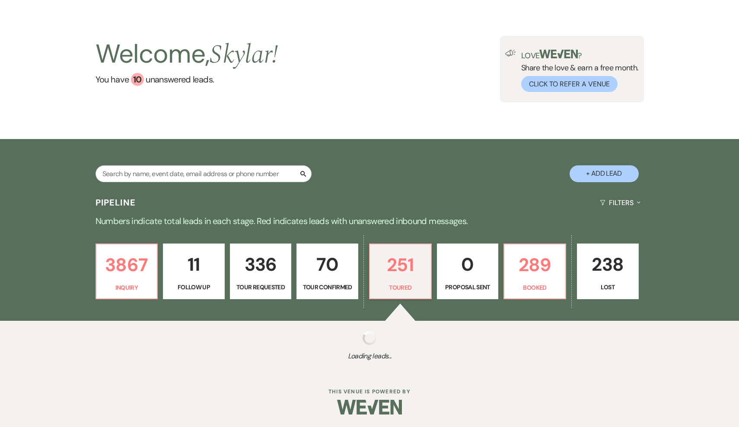
select select "5"
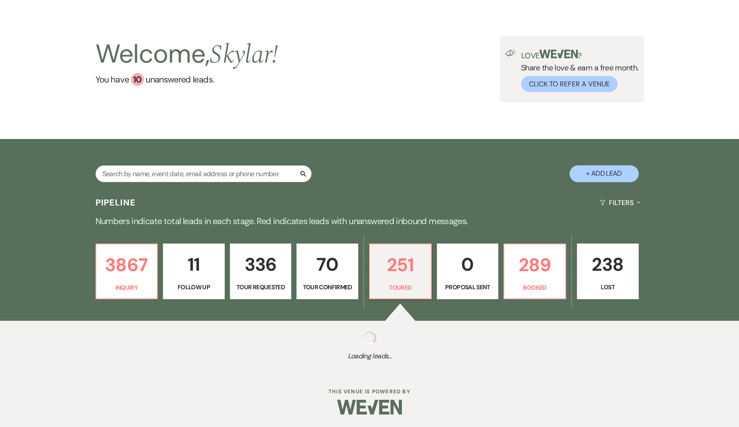
select select "5"
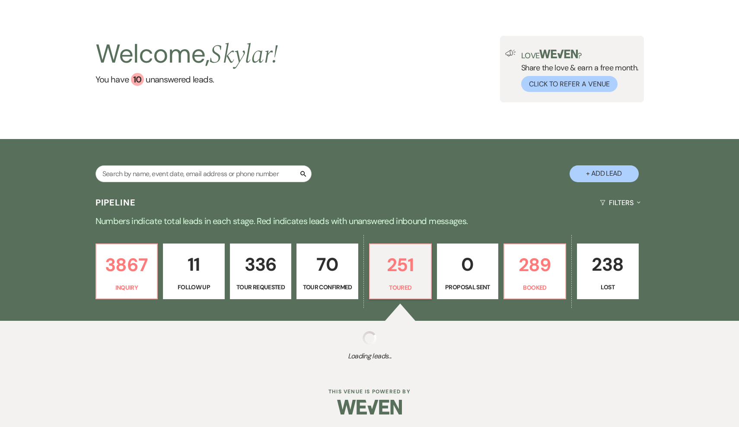
select select "5"
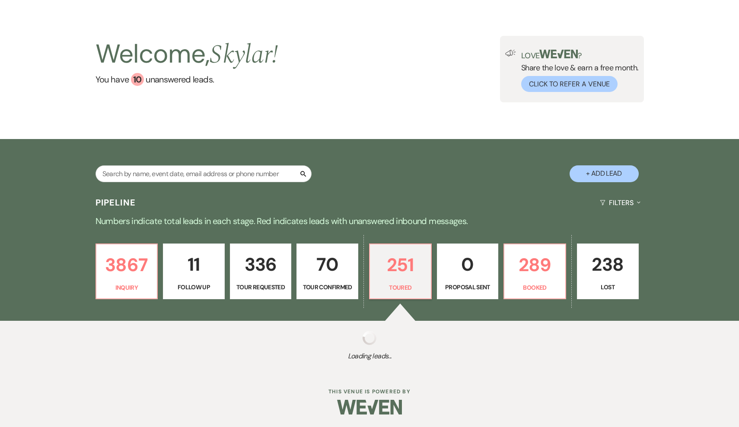
select select "5"
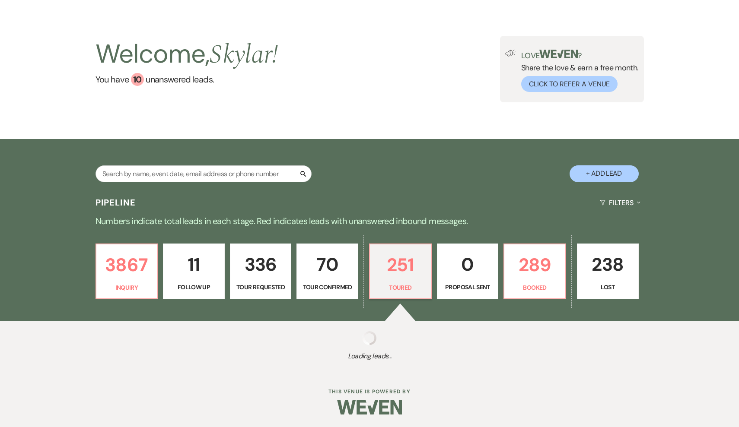
select select "5"
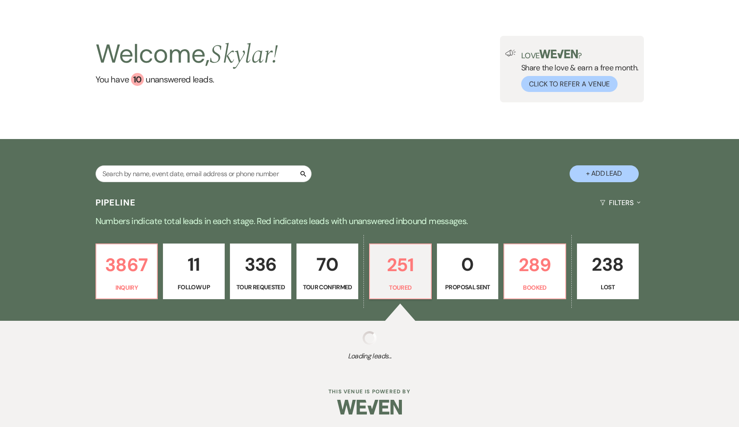
select select "5"
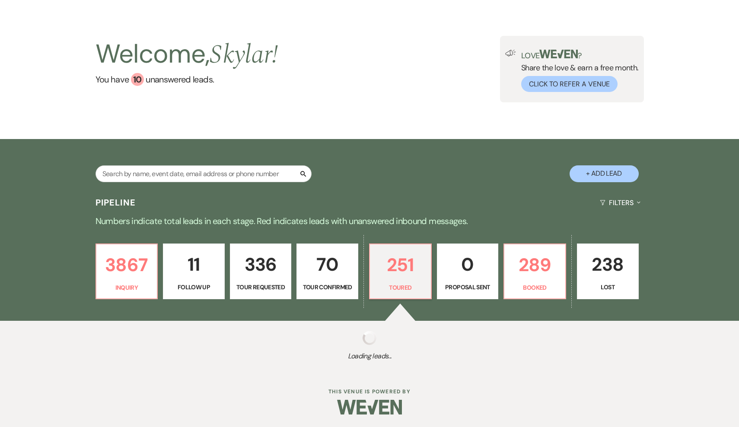
select select "5"
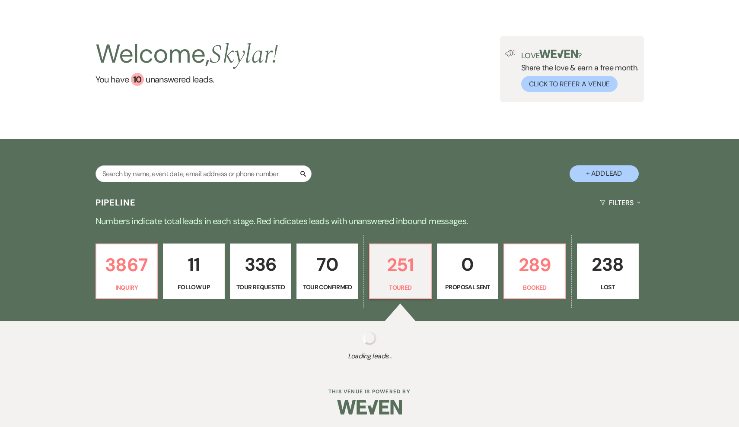
select select "5"
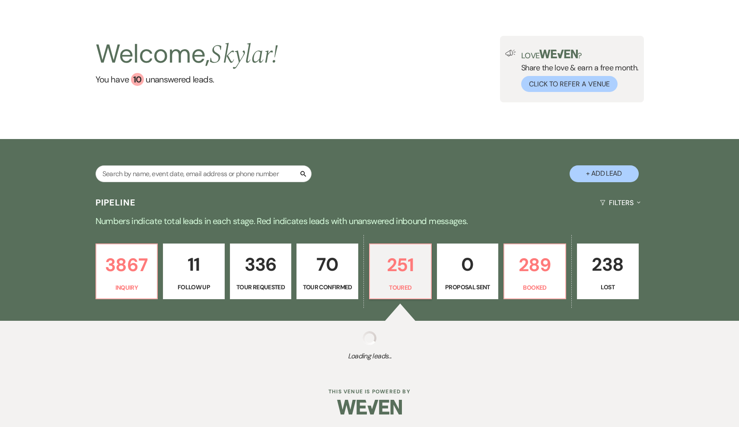
select select "5"
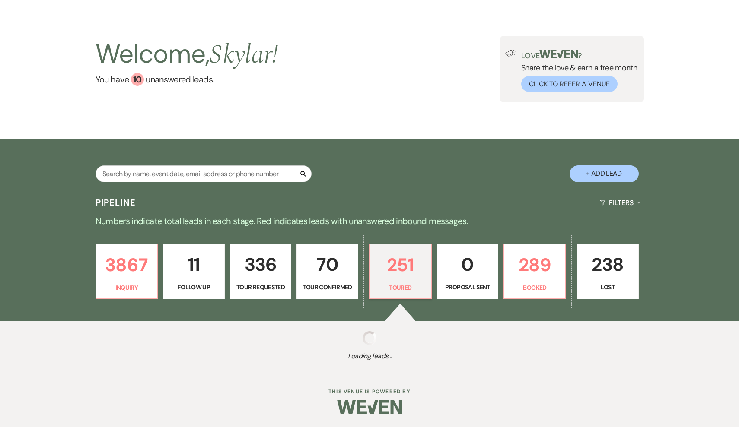
select select "5"
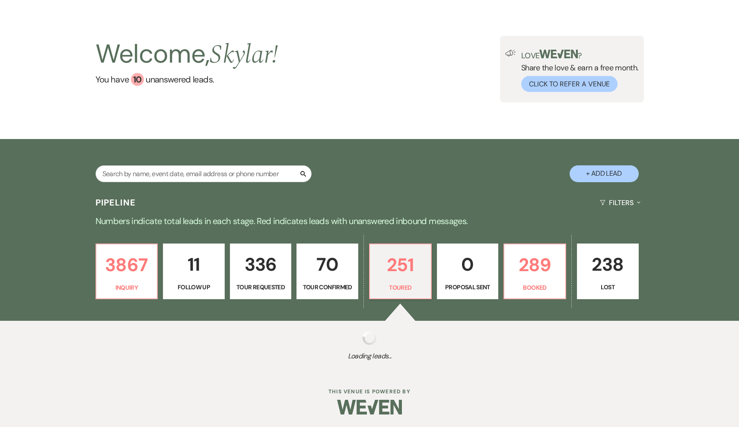
select select "5"
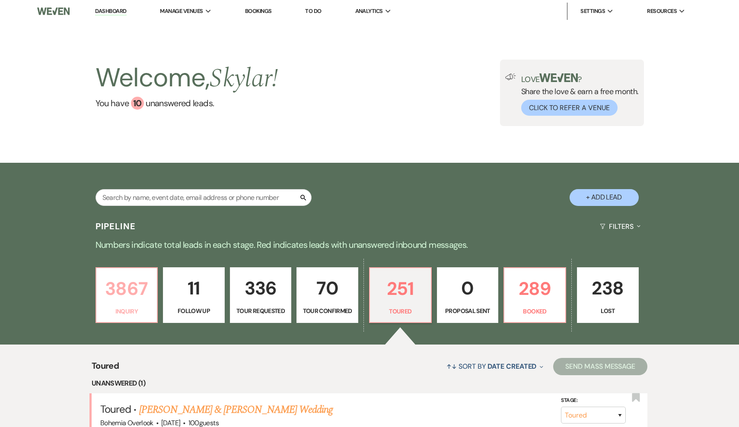
click at [146, 290] on p "3867" at bounding box center [127, 288] width 51 height 29
